Goal: Find specific page/section: Find specific page/section

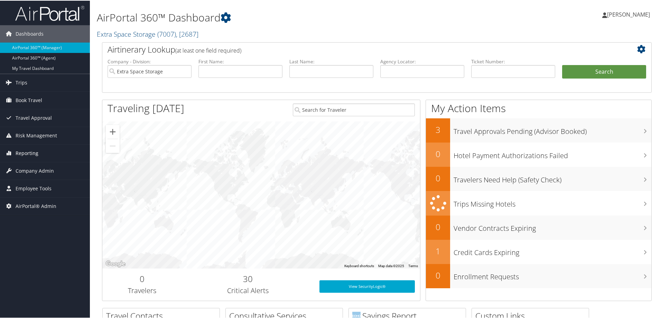
click at [25, 156] on span "Reporting" at bounding box center [27, 152] width 23 height 17
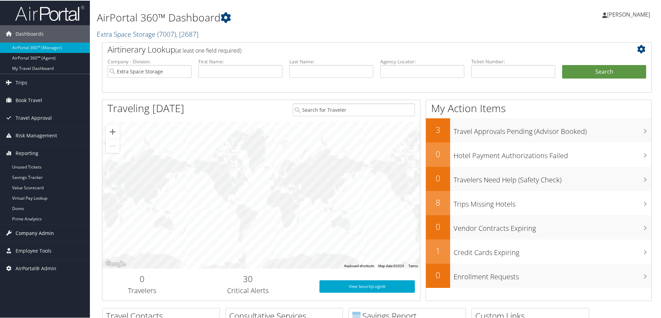
click at [38, 233] on span "Company Admin" at bounding box center [35, 232] width 38 height 17
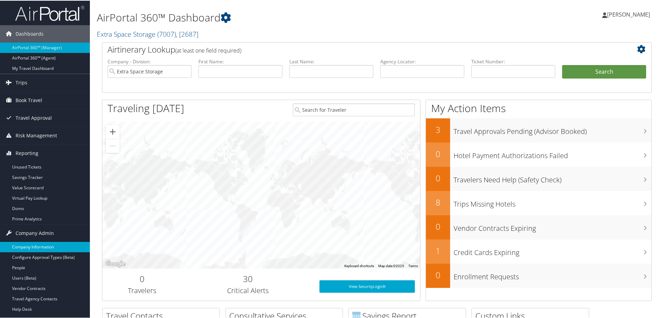
click at [27, 245] on link "Company Information" at bounding box center [45, 246] width 90 height 10
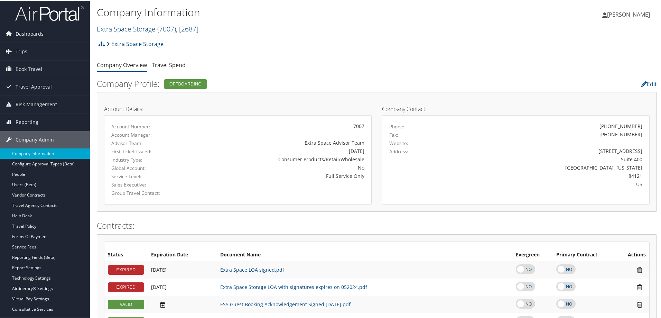
click at [149, 31] on link "Extra Space Storage ( 7007 ) , [ 2687 ]" at bounding box center [148, 27] width 102 height 9
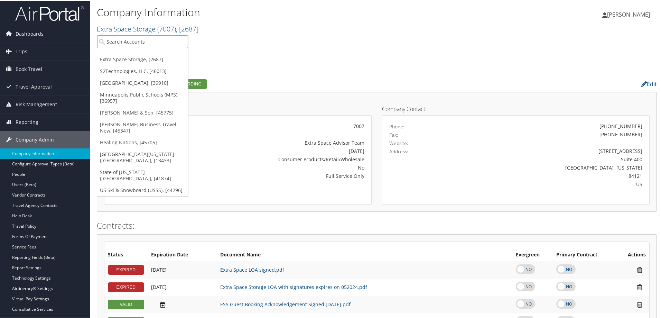
click at [154, 40] on input "search" at bounding box center [142, 41] width 91 height 13
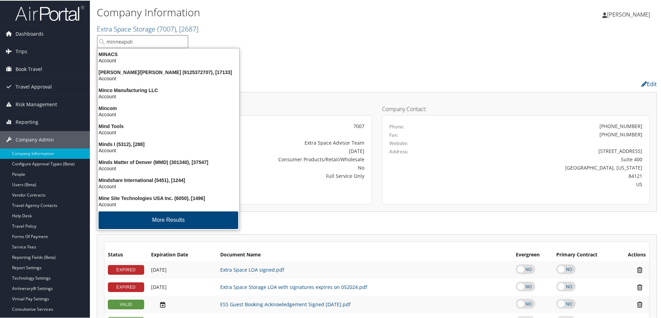
type input "minneapolis"
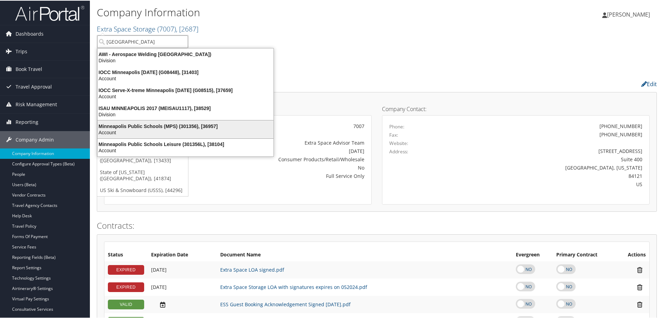
click at [148, 121] on div "Minneapolis Public Schools (MPS) (301356), [36957] Account" at bounding box center [185, 129] width 174 height 16
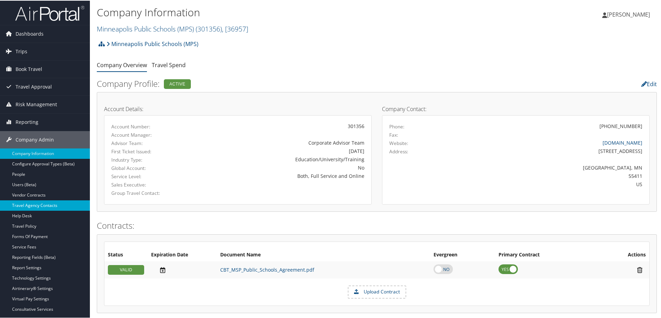
click at [29, 203] on link "Travel Agency Contacts" at bounding box center [45, 204] width 90 height 10
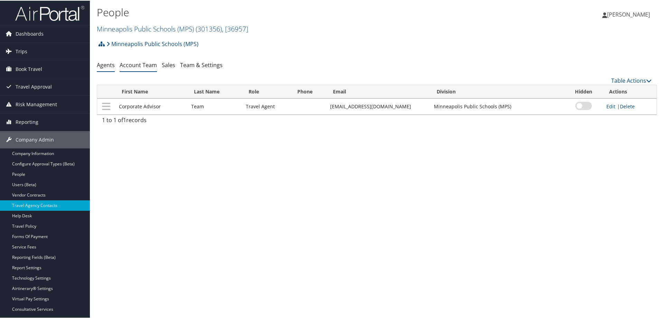
click at [142, 64] on link "Account Team" at bounding box center [138, 64] width 37 height 8
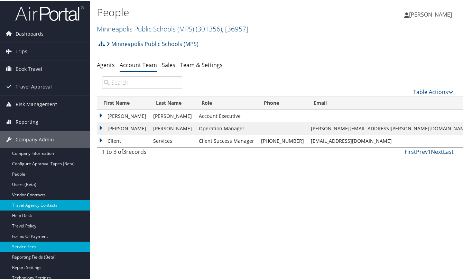
click at [30, 247] on link "Service Fees" at bounding box center [45, 246] width 90 height 10
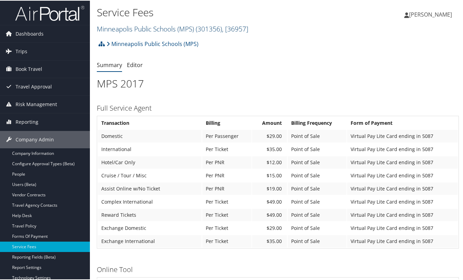
click at [152, 28] on link "Minneapolis Public Schools (MPS) ( 301356 ) , [ 36957 ]" at bounding box center [172, 27] width 151 height 9
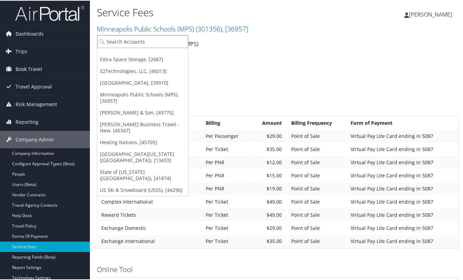
click at [131, 40] on input "search" at bounding box center [142, 41] width 91 height 13
type input "extra"
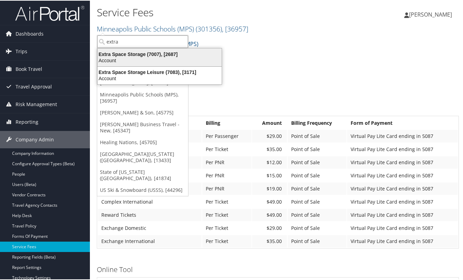
click at [141, 58] on div "Account" at bounding box center [159, 60] width 132 height 6
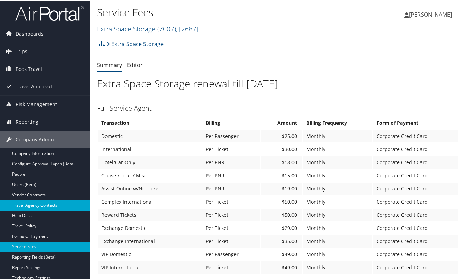
click at [39, 207] on link "Travel Agency Contacts" at bounding box center [45, 204] width 90 height 10
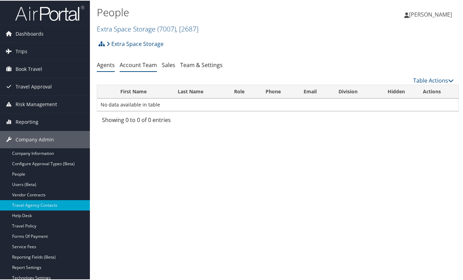
click at [141, 62] on link "Account Team" at bounding box center [138, 64] width 37 height 8
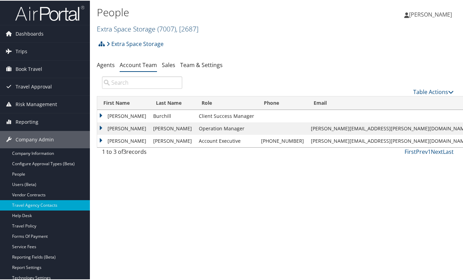
click at [149, 25] on link "Extra Space Storage ( 7007 ) , [ 2687 ]" at bounding box center [148, 27] width 102 height 9
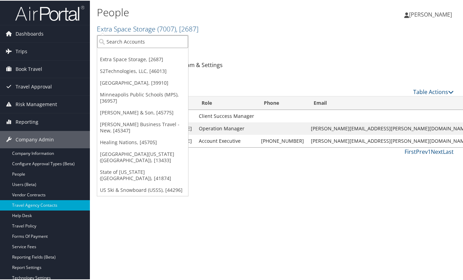
click at [135, 39] on input "search" at bounding box center [142, 41] width 91 height 13
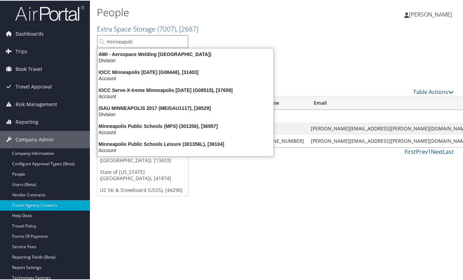
type input "[GEOGRAPHIC_DATA]"
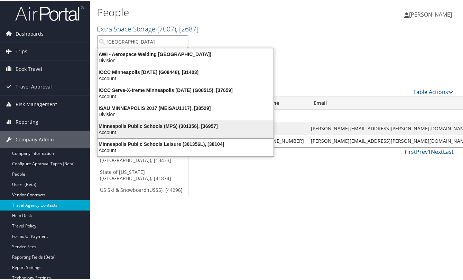
click at [136, 128] on div "Minneapolis Public Schools (MPS) (301356), [36957]" at bounding box center [185, 125] width 184 height 6
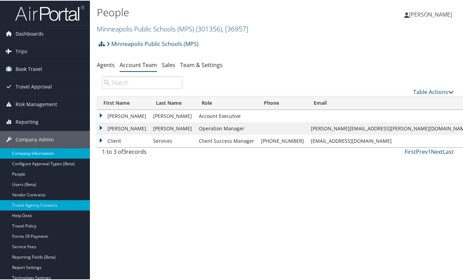
click at [23, 155] on link "Company Information" at bounding box center [45, 153] width 90 height 10
